Goal: Information Seeking & Learning: Learn about a topic

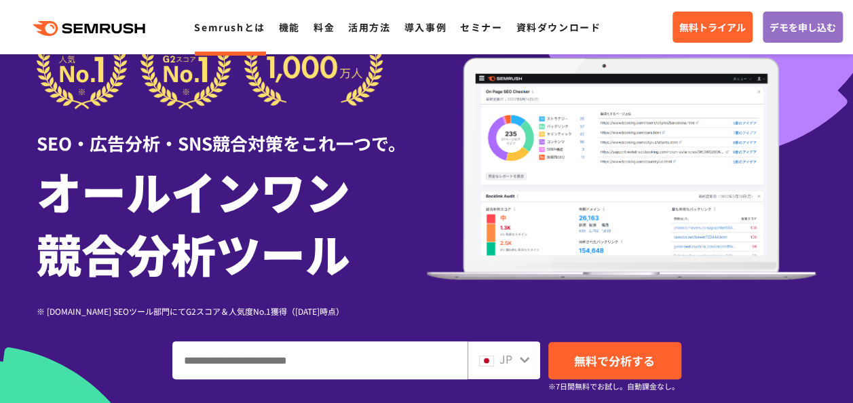
click at [235, 25] on link "Semrushとは" at bounding box center [229, 27] width 71 height 14
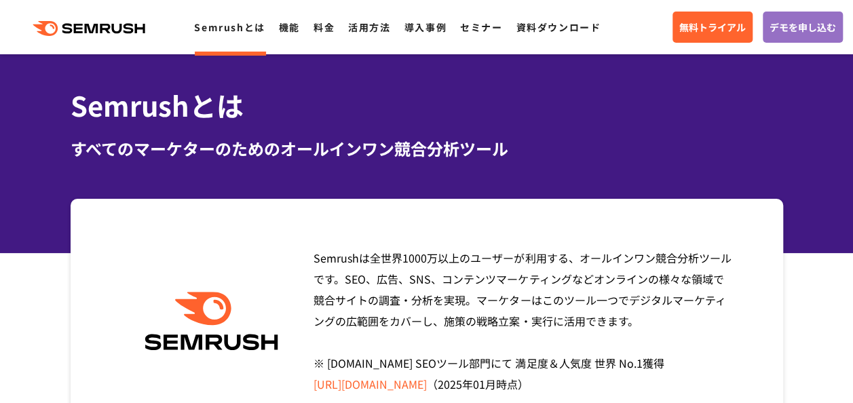
scroll to position [68, 0]
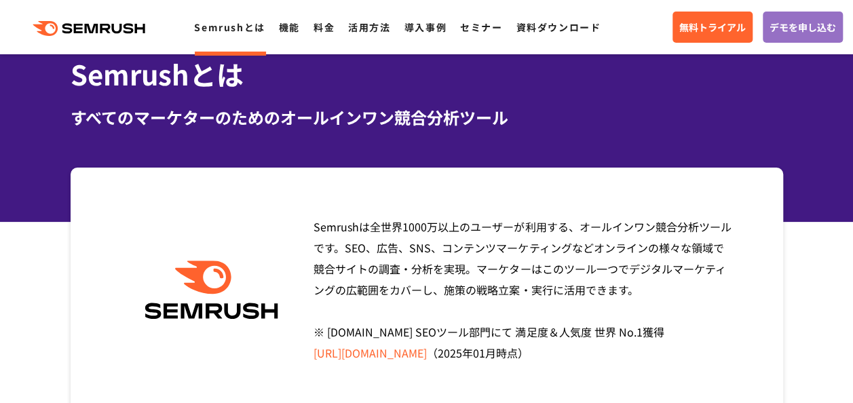
click at [686, 303] on div "Semrushは全世界[DATE]万以上のユーザーが利用する、オールインワン競合分析ツールです。SEO、広告、SNS、コンテンツマーケティングなどオンラインの…" at bounding box center [518, 289] width 430 height 147
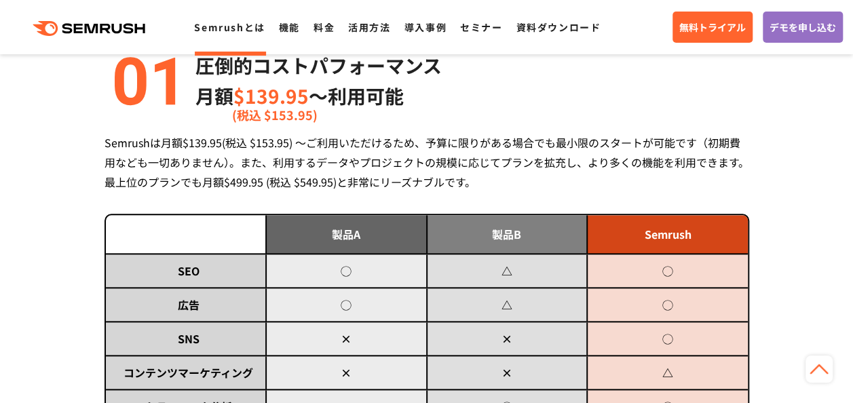
scroll to position [746, 0]
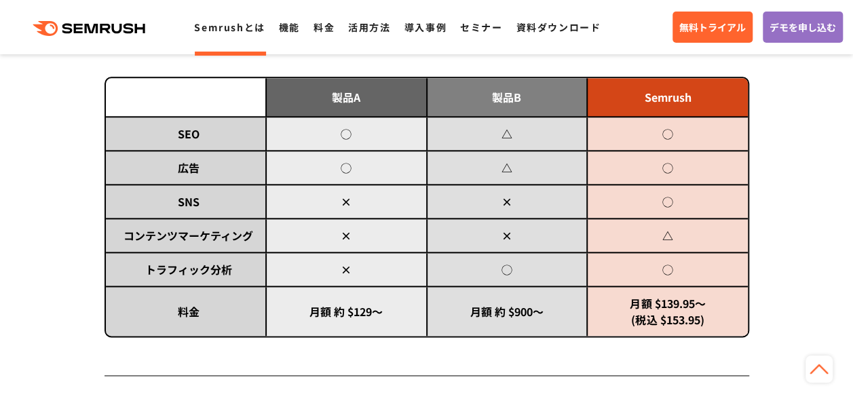
click at [694, 295] on td "月額 $139.95～ (税込 $153.95)" at bounding box center [667, 311] width 161 height 50
click at [686, 307] on td "月額 $139.95～ (税込 $153.95)" at bounding box center [667, 311] width 161 height 50
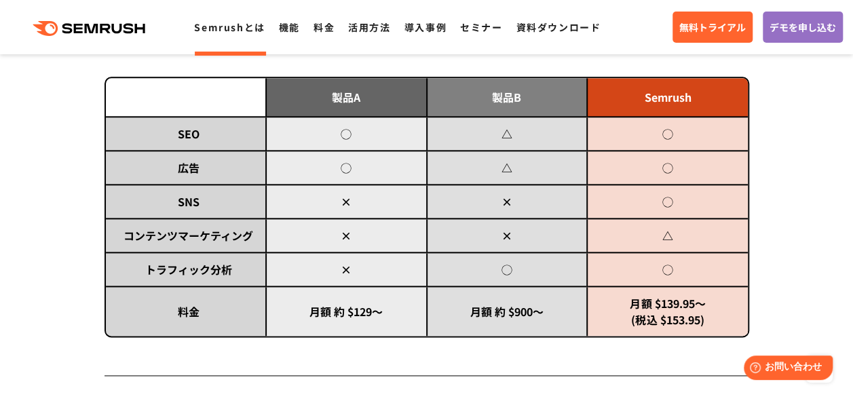
click at [686, 307] on td "月額 $139.95～ (税込 $153.95)" at bounding box center [667, 311] width 161 height 50
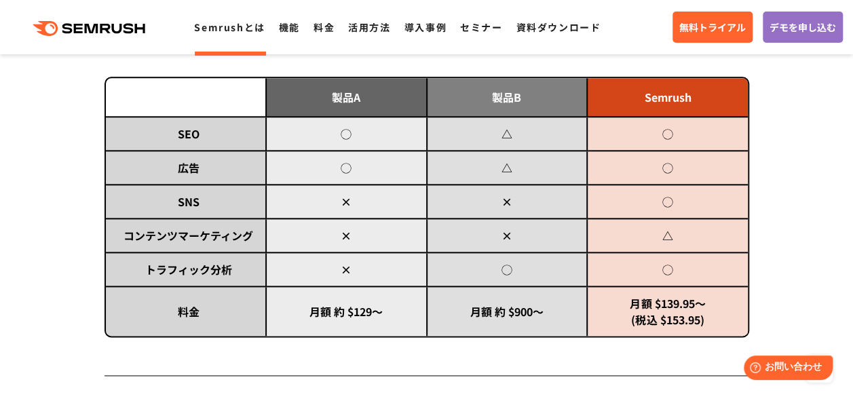
click at [686, 307] on td "月額 $139.95～ (税込 $153.95)" at bounding box center [667, 311] width 161 height 50
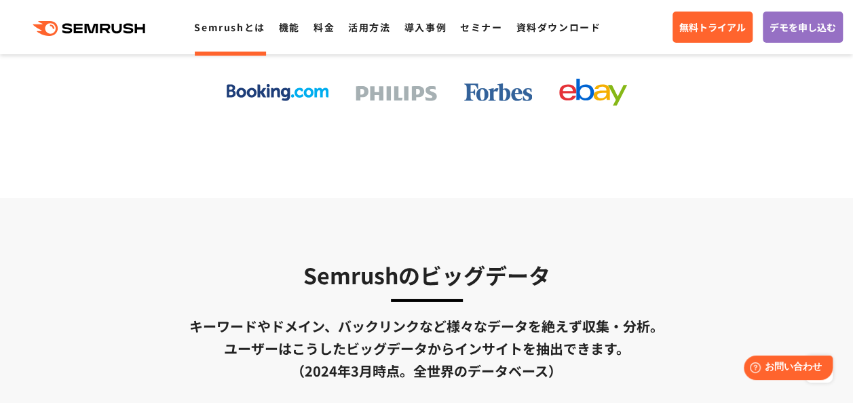
scroll to position [2103, 0]
